Goal: Task Accomplishment & Management: Manage account settings

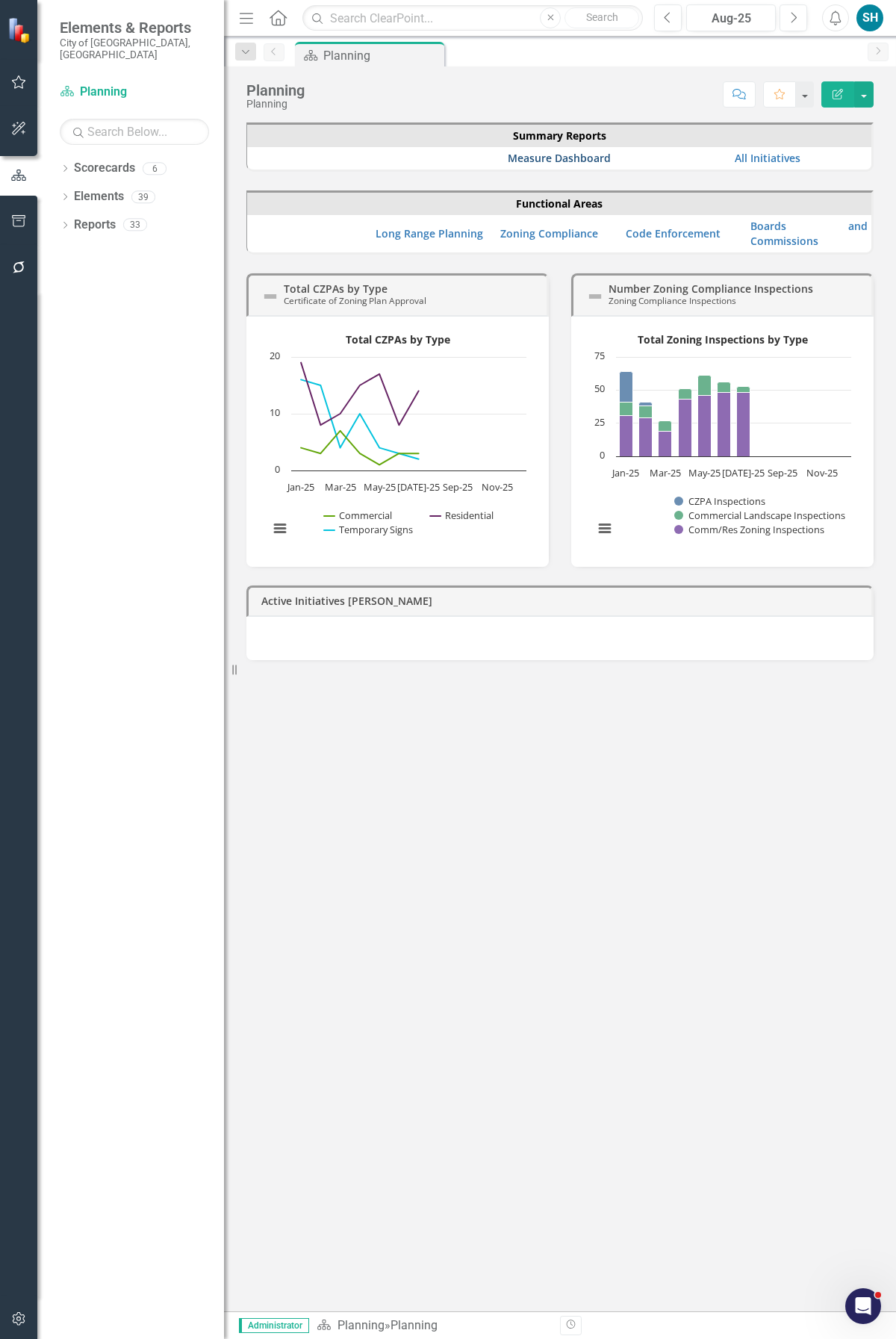
click at [553, 157] on link "Measure Dashboard" at bounding box center [559, 158] width 103 height 14
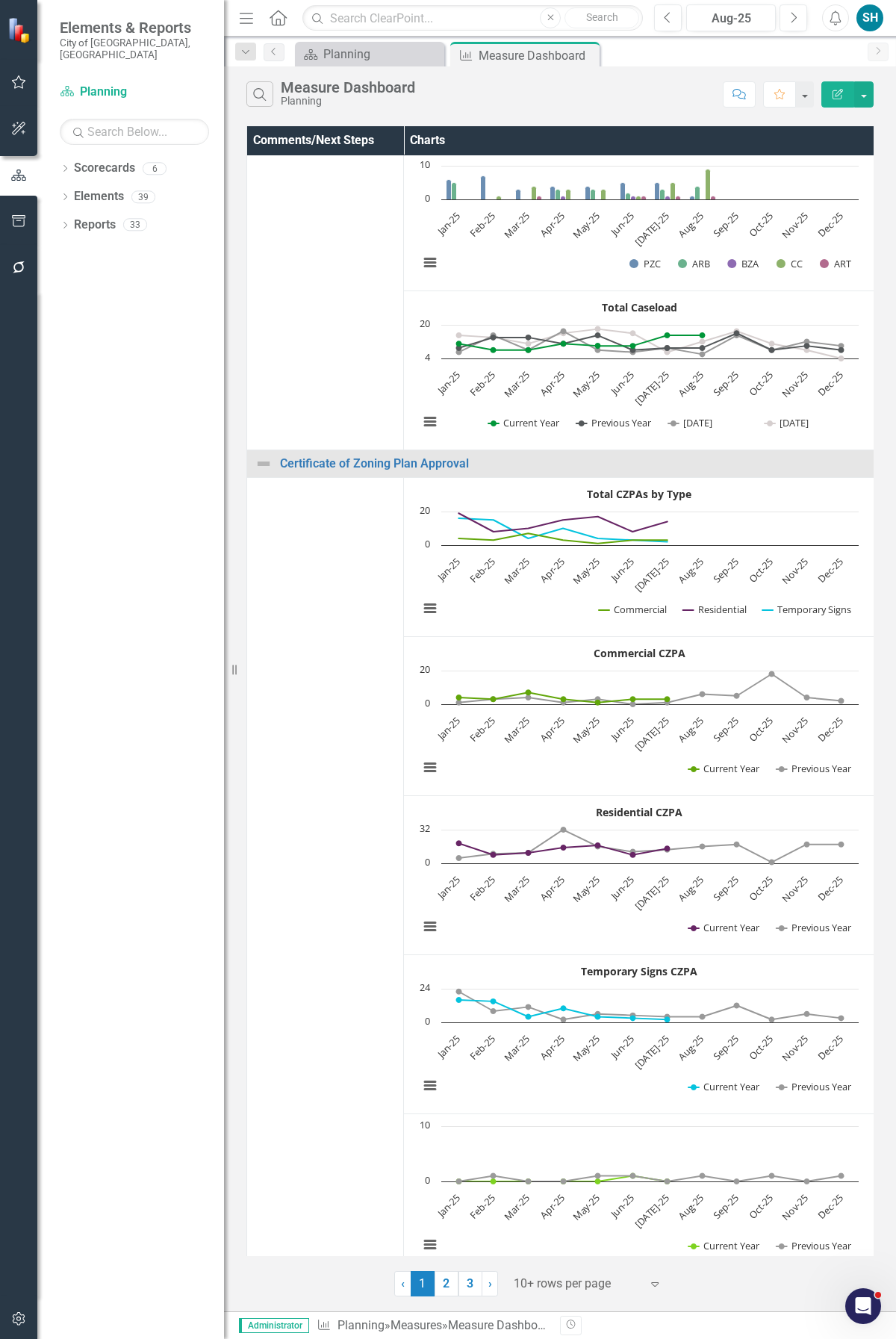
scroll to position [149, 0]
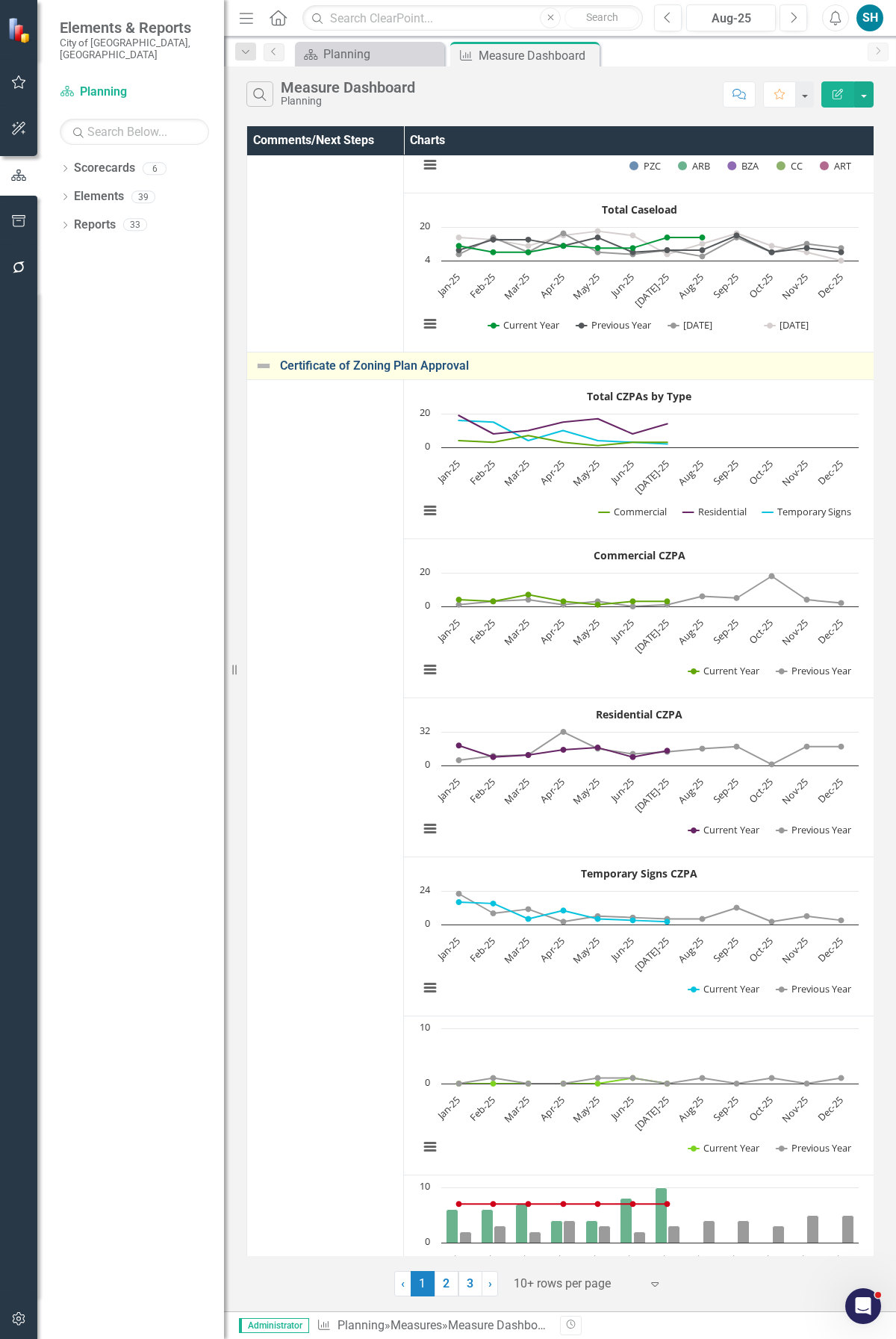
click at [327, 368] on link "Certificate of Zoning Plan Approval" at bounding box center [573, 365] width 586 height 13
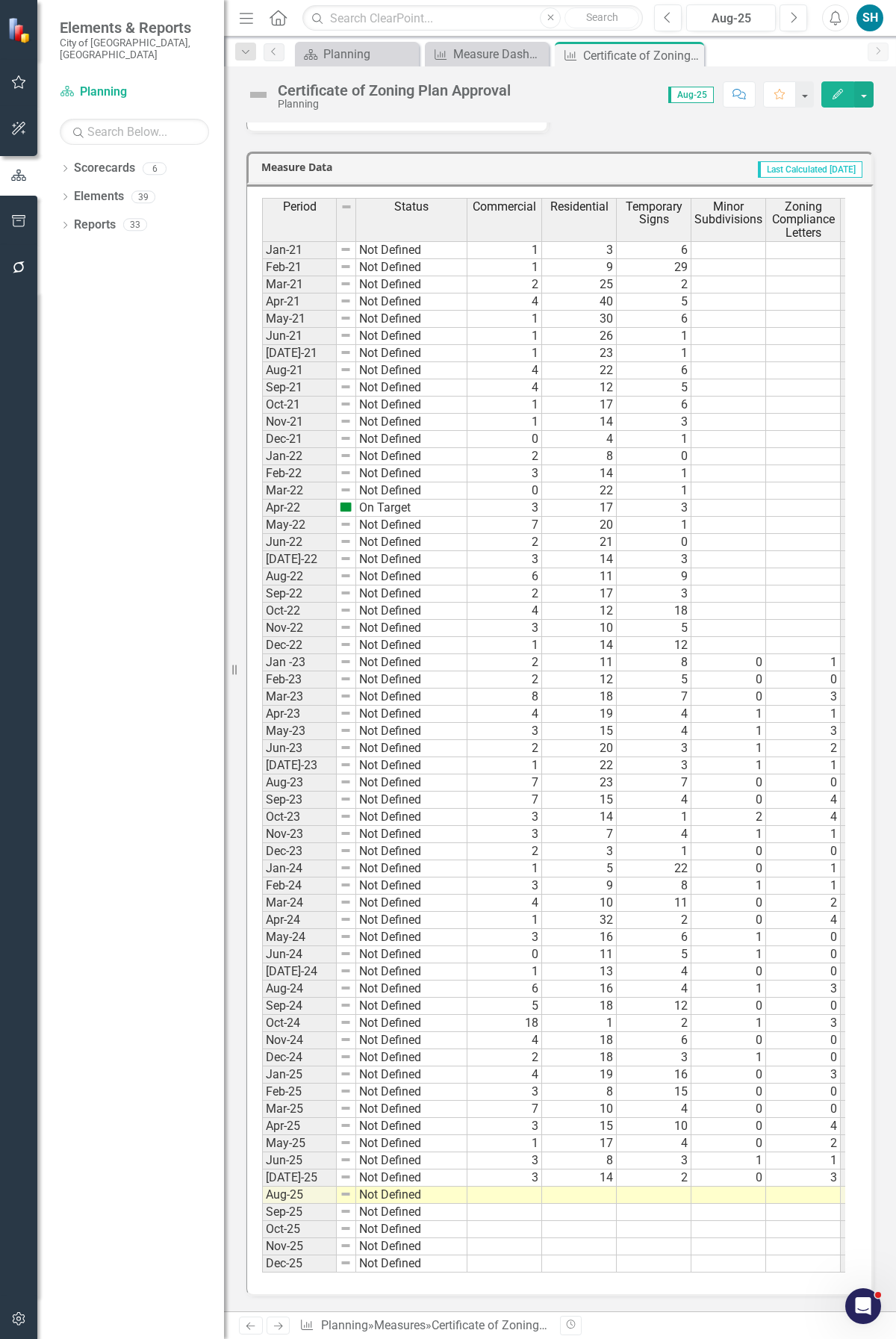
scroll to position [1872, 0]
click at [520, 636] on td at bounding box center [505, 1195] width 75 height 17
type textarea "0"
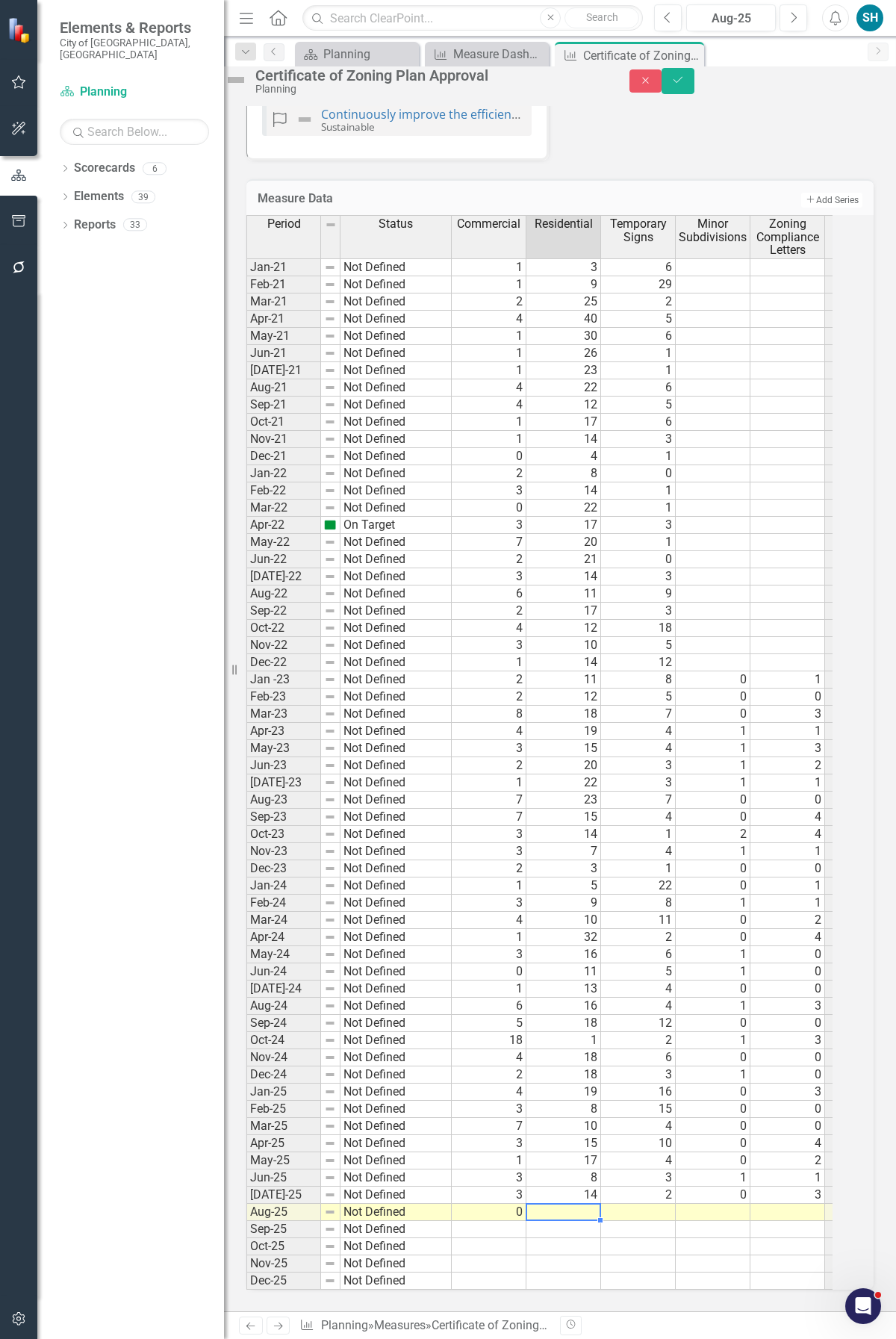
type textarea "8"
type textarea "9"
type textarea "0"
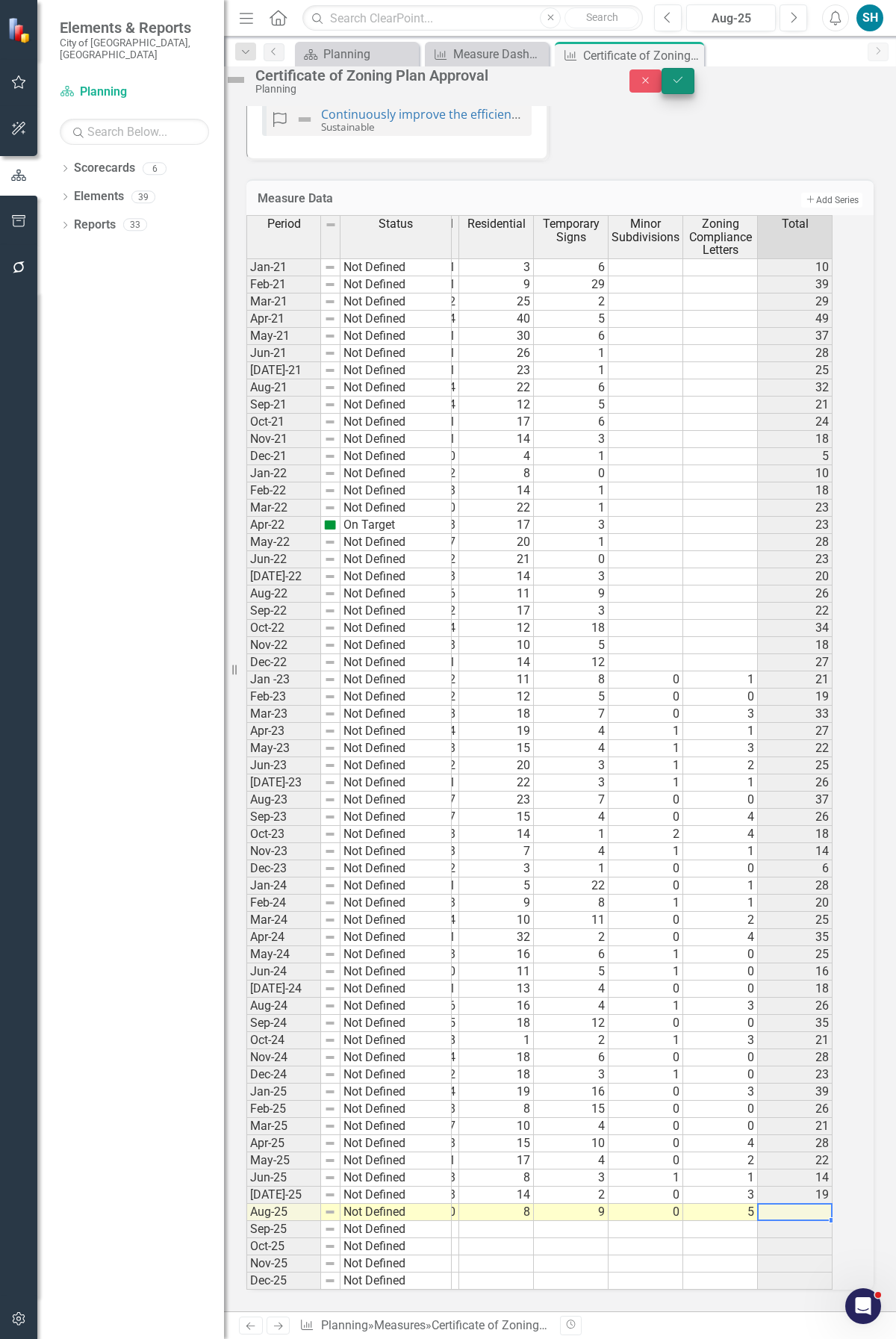
type textarea "5"
click at [694, 82] on button "Save" at bounding box center [677, 81] width 33 height 26
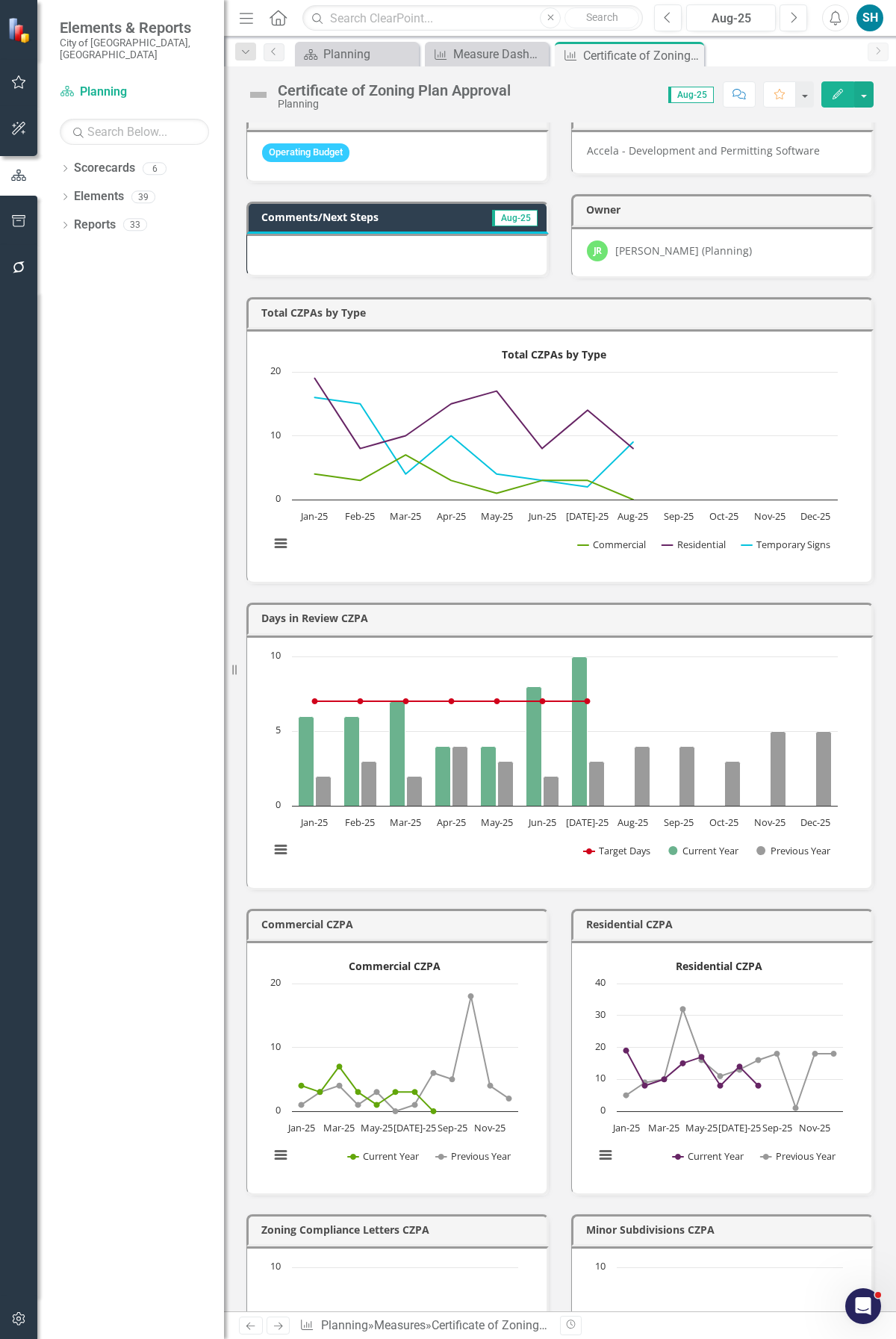
scroll to position [0, 0]
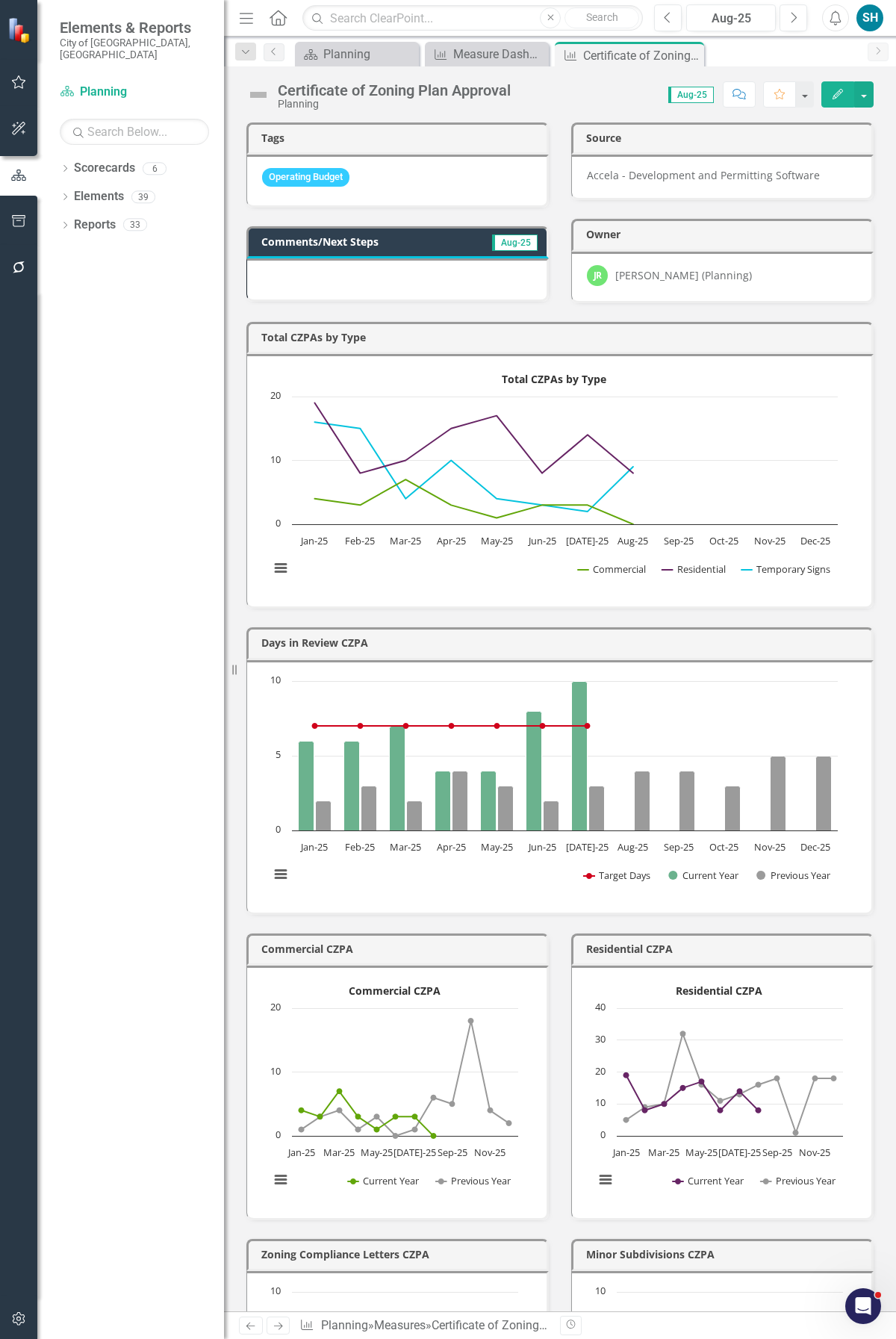
click at [318, 340] on h3 "Total CZPAs by Type" at bounding box center [562, 337] width 602 height 11
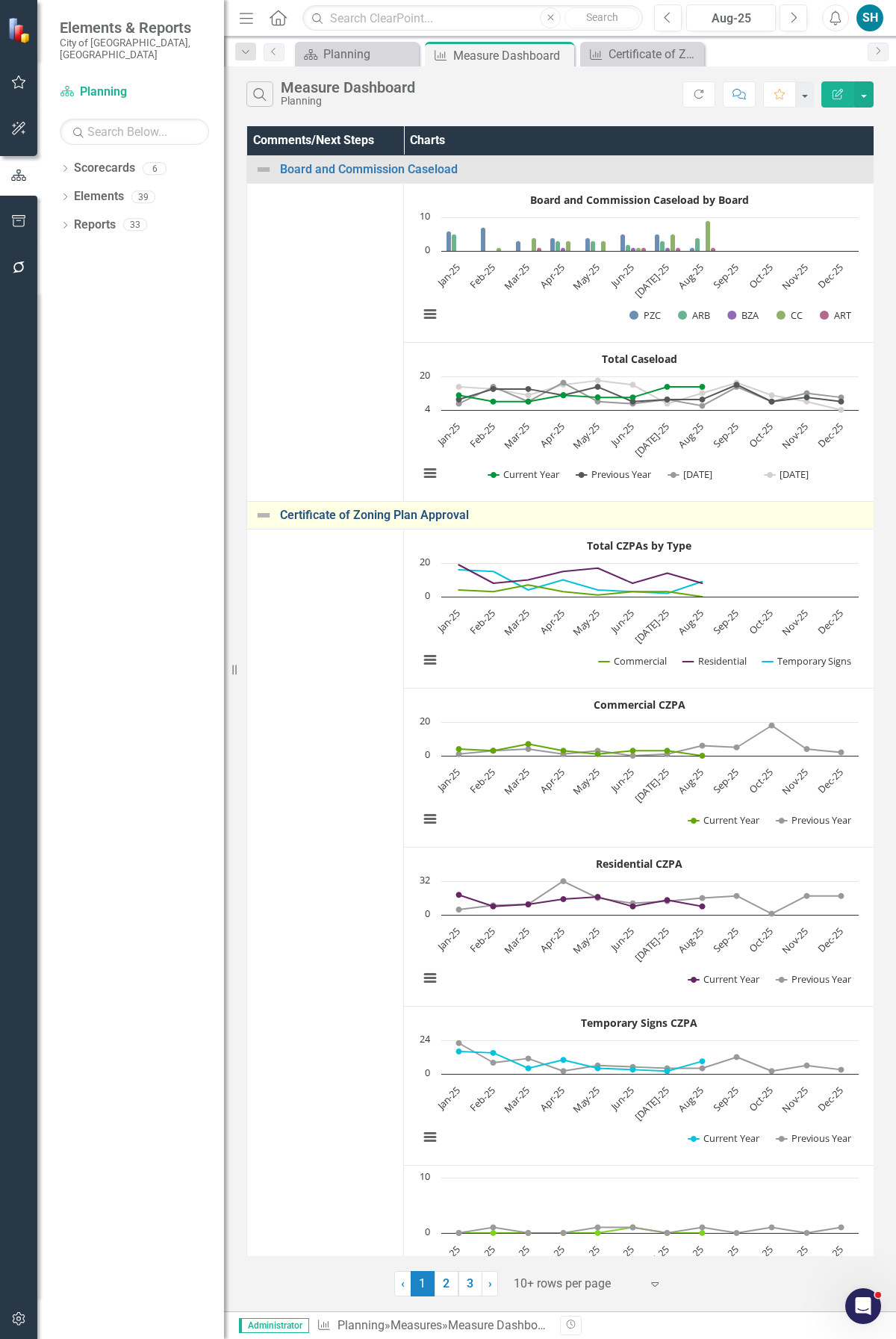
click at [406, 514] on link "Certificate of Zoning Plan Approval" at bounding box center [573, 515] width 586 height 13
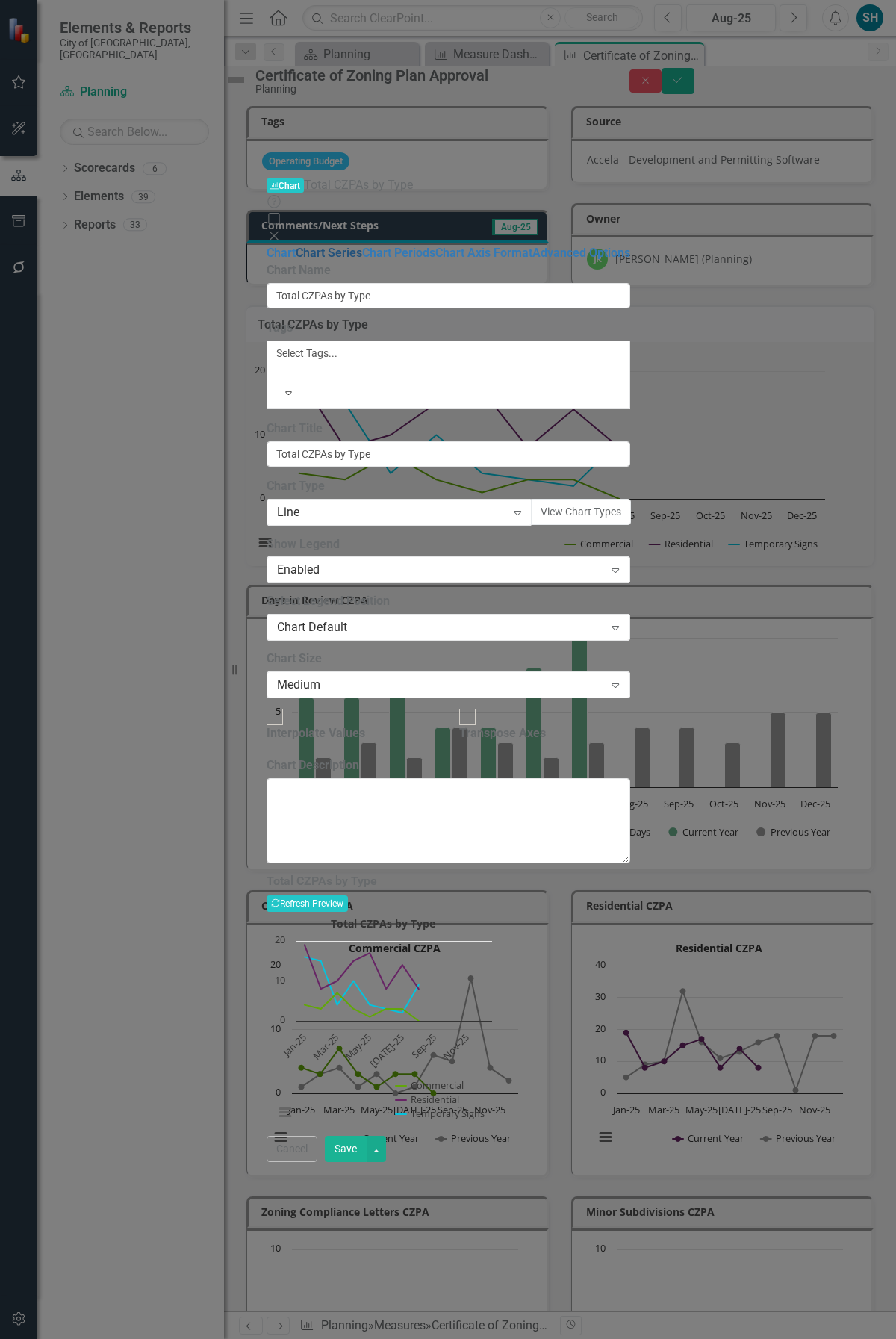
click at [296, 246] on link "Chart Series" at bounding box center [329, 253] width 67 height 14
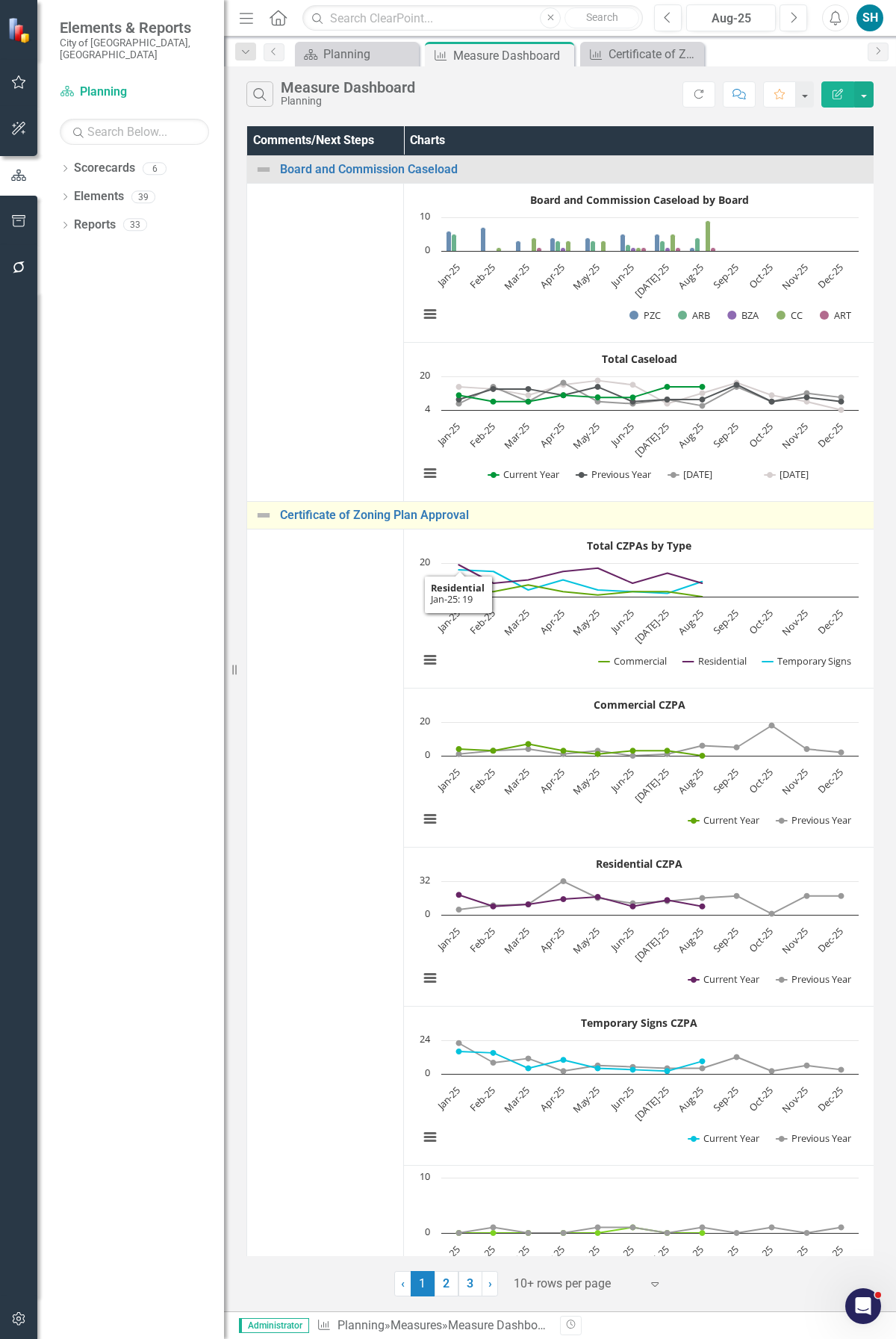
click at [429, 523] on div "Certificate of Zoning Plan Approval" at bounding box center [559, 515] width 612 height 18
click at [391, 516] on link "Certificate of Zoning Plan Approval" at bounding box center [573, 515] width 586 height 13
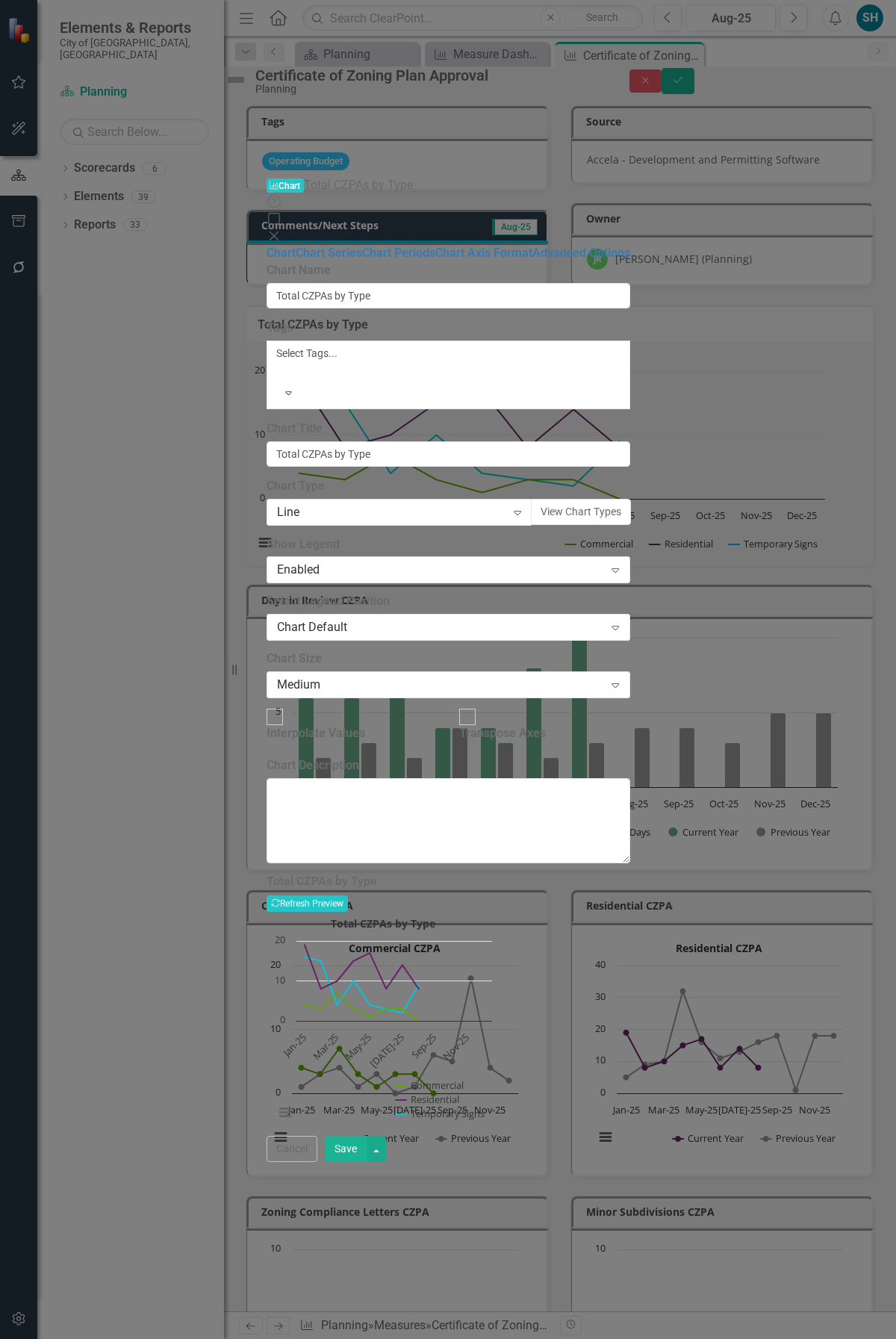
click at [281, 230] on icon "Close" at bounding box center [273, 236] width 15 height 12
